Goal: Book appointment/travel/reservation: Book appointment/travel/reservation

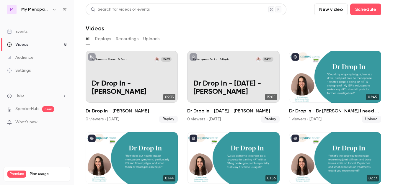
click at [55, 10] on icon "button" at bounding box center [54, 9] width 5 height 5
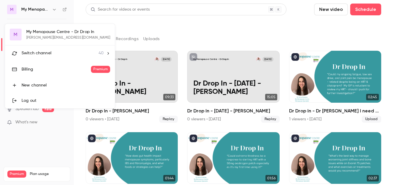
click at [43, 55] on span "Switch channel" at bounding box center [37, 53] width 30 height 6
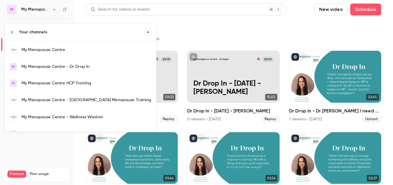
scroll to position [421, 0]
click at [49, 51] on div "My Menopause Centre" at bounding box center [87, 51] width 130 height 6
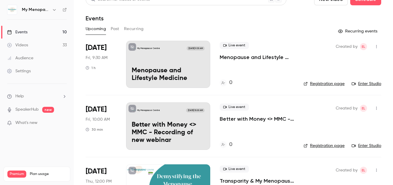
scroll to position [4, 0]
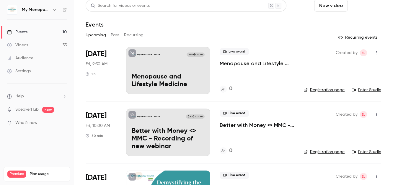
click at [363, 4] on button "Schedule" at bounding box center [365, 6] width 31 height 12
click at [340, 25] on li "One time event" at bounding box center [349, 21] width 64 height 15
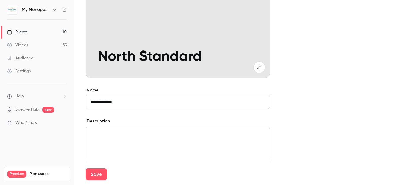
scroll to position [87, 0]
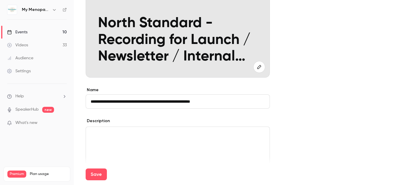
type input "**********"
click at [109, 136] on p "editor" at bounding box center [178, 134] width 174 height 7
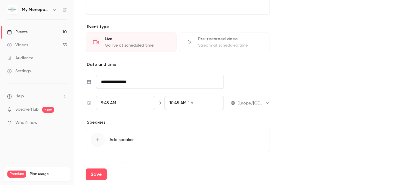
scroll to position [264, 0]
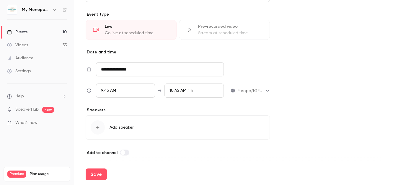
click at [129, 69] on input "**********" at bounding box center [160, 69] width 128 height 14
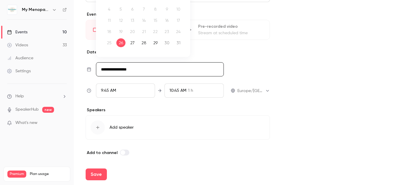
click at [155, 41] on div "29" at bounding box center [155, 42] width 9 height 9
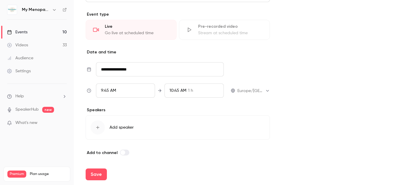
click at [121, 68] on input "**********" at bounding box center [160, 69] width 128 height 14
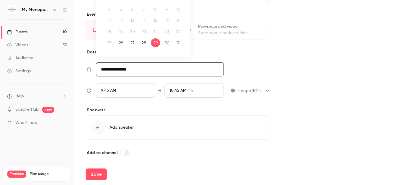
click at [132, 44] on div "27" at bounding box center [132, 42] width 9 height 9
type input "**********"
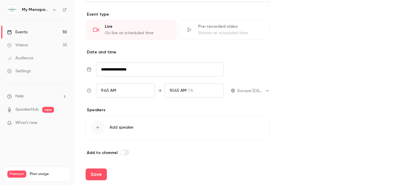
click at [119, 90] on div "9:45 AM" at bounding box center [125, 91] width 59 height 14
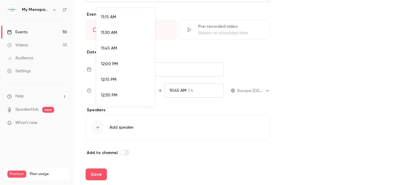
scroll to position [714, 0]
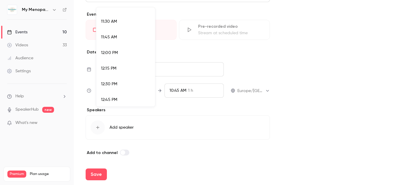
click at [115, 85] on span "12:30 PM" at bounding box center [109, 84] width 16 height 4
click at [177, 90] on div at bounding box center [196, 92] width 393 height 185
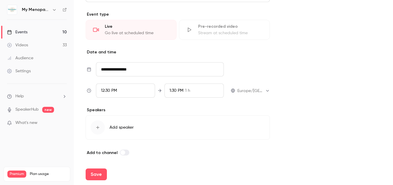
scroll to position [569, 0]
click at [174, 90] on span "1:30 PM" at bounding box center [177, 91] width 14 height 4
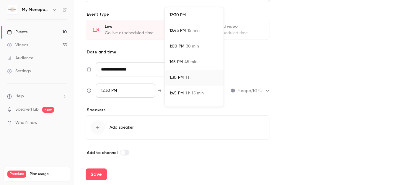
click at [183, 45] on span "1:00 PM" at bounding box center [177, 46] width 15 height 6
click at [96, 175] on div at bounding box center [196, 92] width 393 height 185
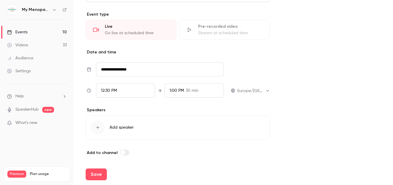
click at [96, 175] on button "Save" at bounding box center [96, 175] width 21 height 12
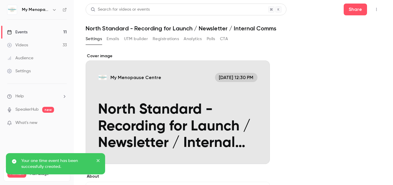
click at [376, 9] on icon "button" at bounding box center [376, 9] width 5 height 4
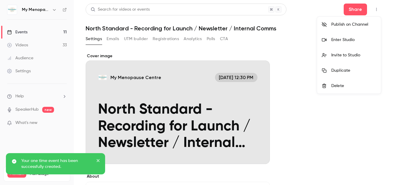
click at [338, 55] on div "Invite to Studio" at bounding box center [353, 55] width 45 height 6
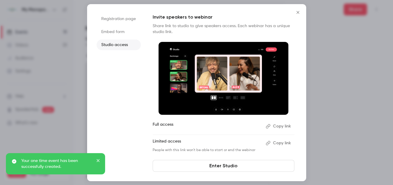
click at [286, 123] on button "Copy link" at bounding box center [279, 126] width 31 height 9
